Goal: Obtain resource: Download file/media

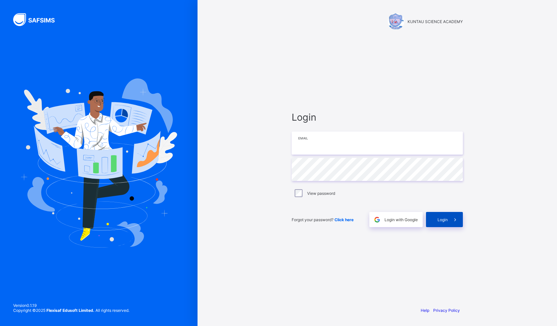
type input "**********"
click at [444, 221] on span "Login" at bounding box center [442, 219] width 10 height 5
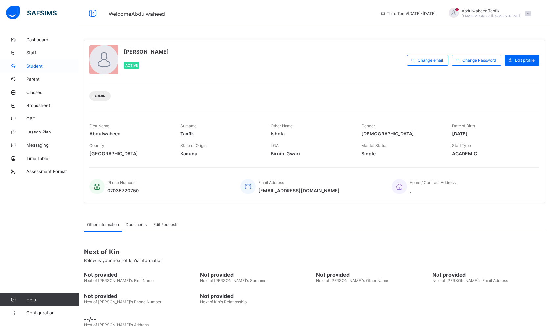
click at [34, 65] on span "Student" at bounding box center [52, 65] width 53 height 5
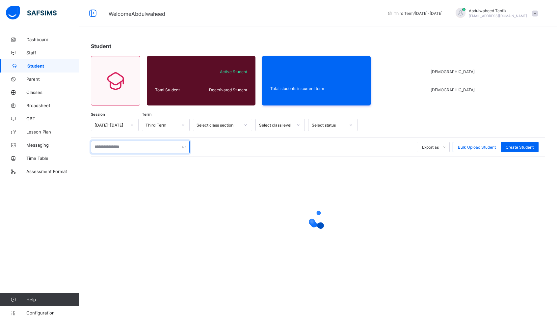
click at [110, 149] on input "text" at bounding box center [140, 147] width 99 height 13
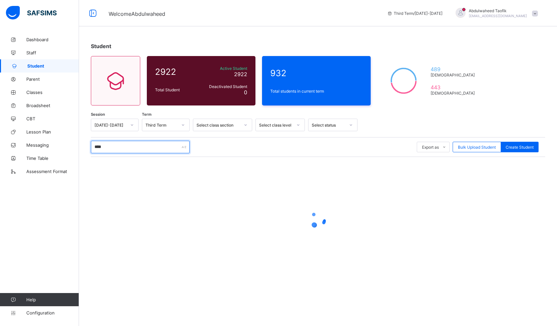
type input "*****"
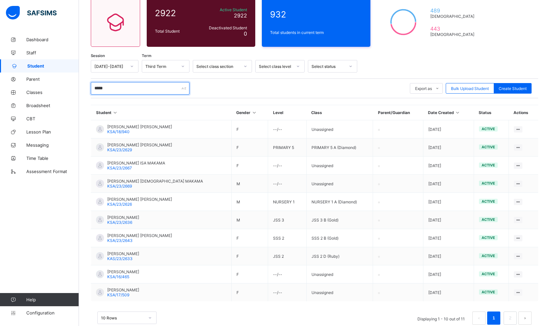
scroll to position [73, 0]
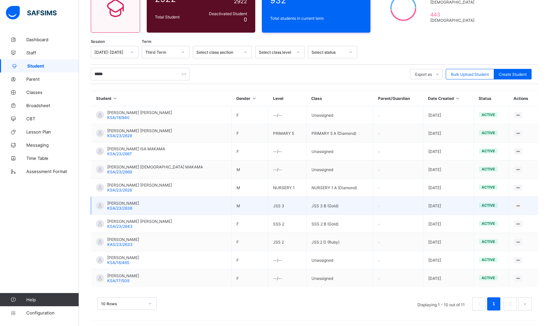
click at [123, 208] on span "KSA/23/2636" at bounding box center [119, 207] width 25 height 5
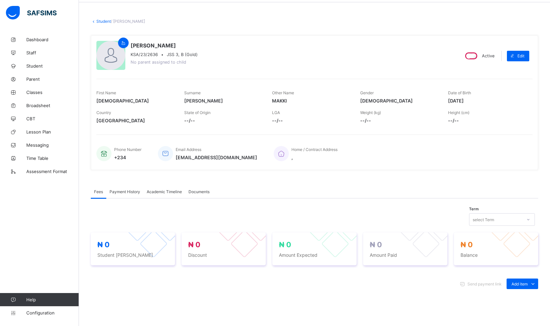
scroll to position [34, 0]
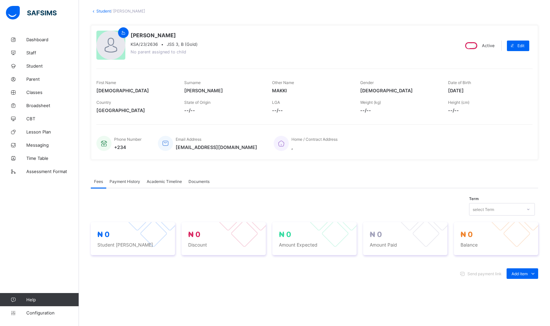
click at [163, 182] on span "Academic Timeline" at bounding box center [164, 181] width 35 height 5
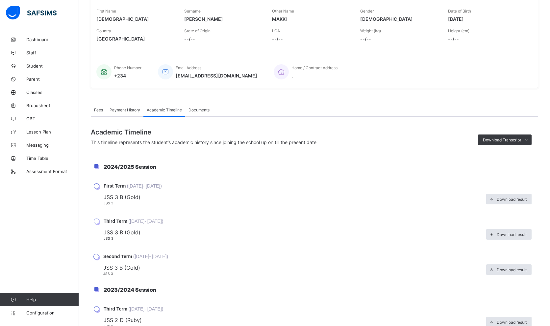
scroll to position [105, 0]
click at [510, 142] on span "Download Transcript" at bounding box center [502, 140] width 38 height 5
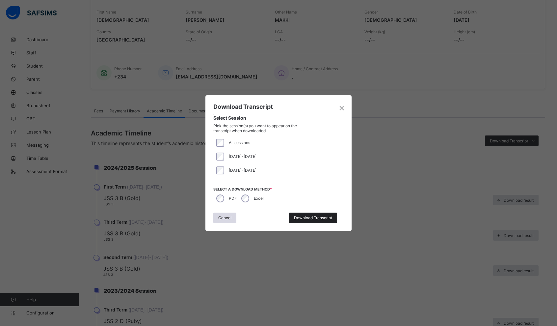
click at [307, 218] on span "Download Transcript" at bounding box center [313, 217] width 38 height 5
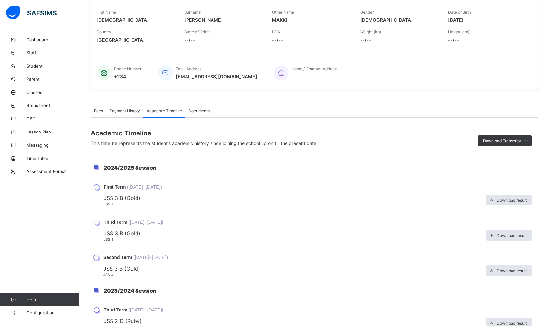
scroll to position [0, 0]
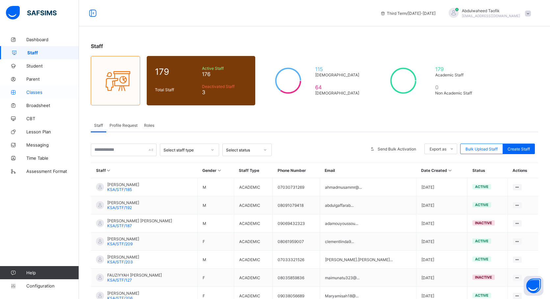
click at [41, 93] on span "Classes" at bounding box center [52, 92] width 53 height 5
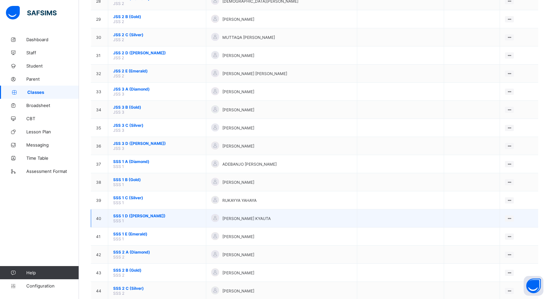
scroll to position [560, 0]
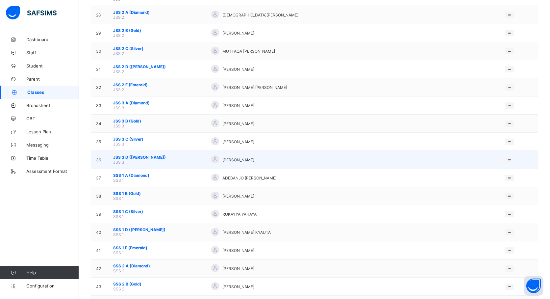
click at [129, 155] on span "JSS 3 D (Ruby)" at bounding box center [157, 157] width 88 height 5
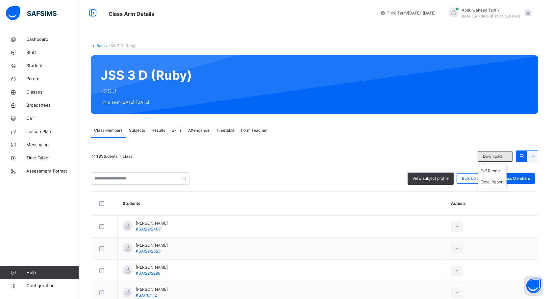
click at [510, 154] on icon at bounding box center [507, 156] width 5 height 5
click at [498, 181] on li "Excel Report" at bounding box center [492, 181] width 28 height 11
